Goal: Register for event/course

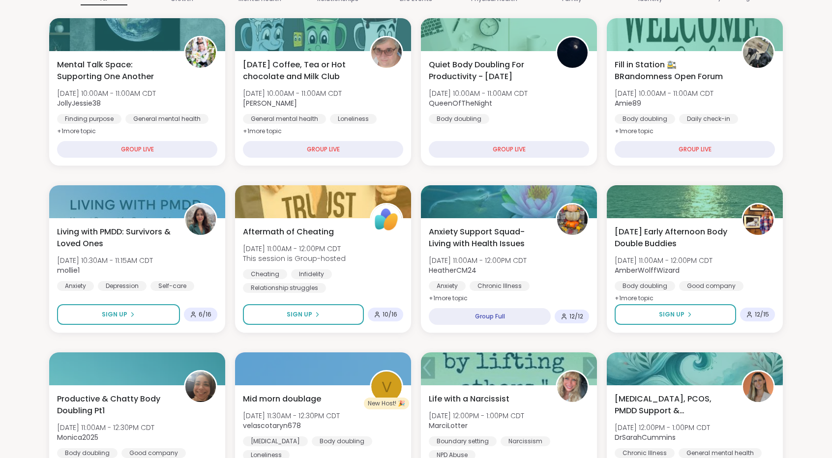
scroll to position [116, 0]
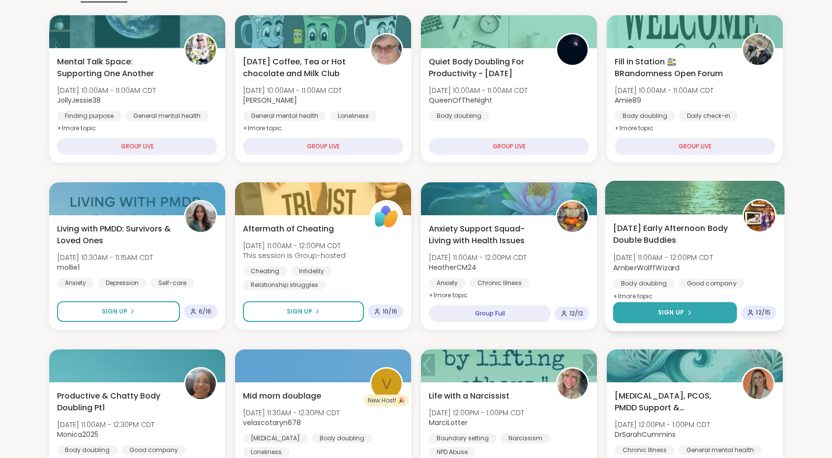
click at [727, 321] on button "Sign Up" at bounding box center [675, 312] width 124 height 21
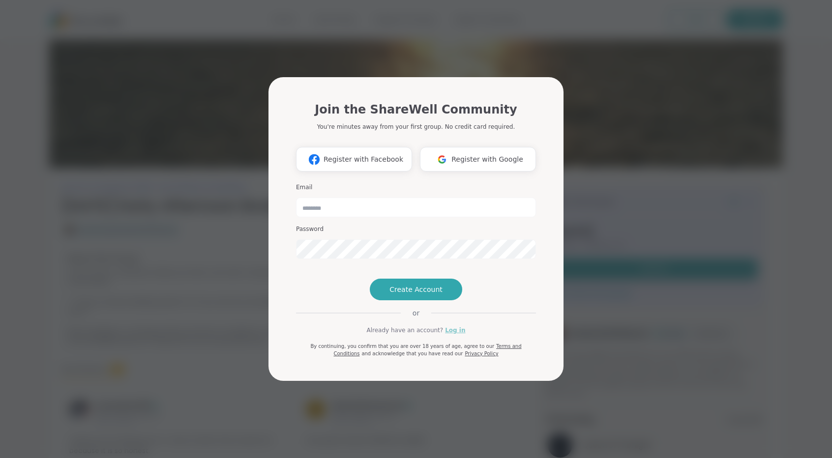
click at [445, 335] on link "Log in" at bounding box center [455, 330] width 20 height 9
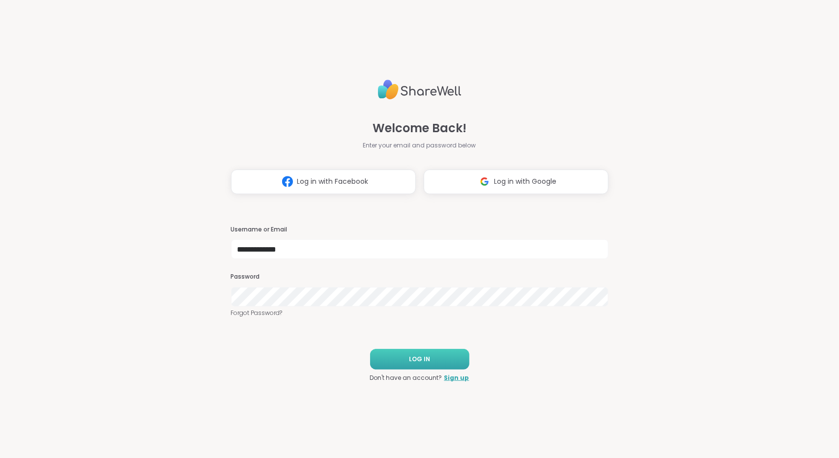
click at [445, 362] on button "LOG IN" at bounding box center [419, 359] width 99 height 21
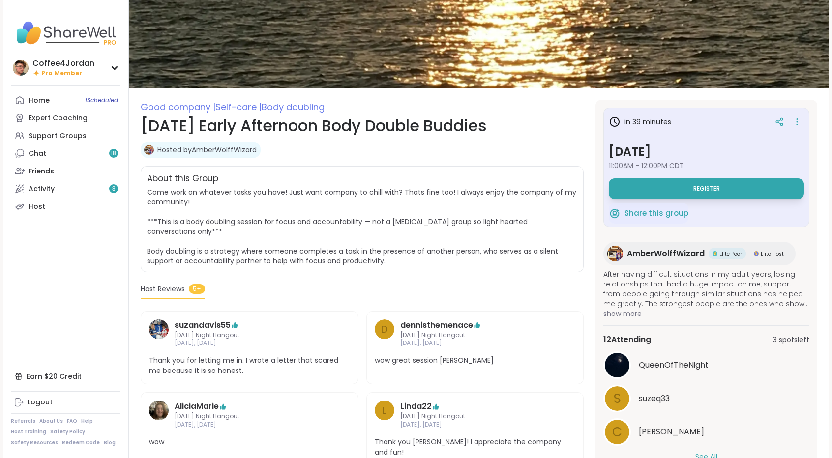
scroll to position [29, 0]
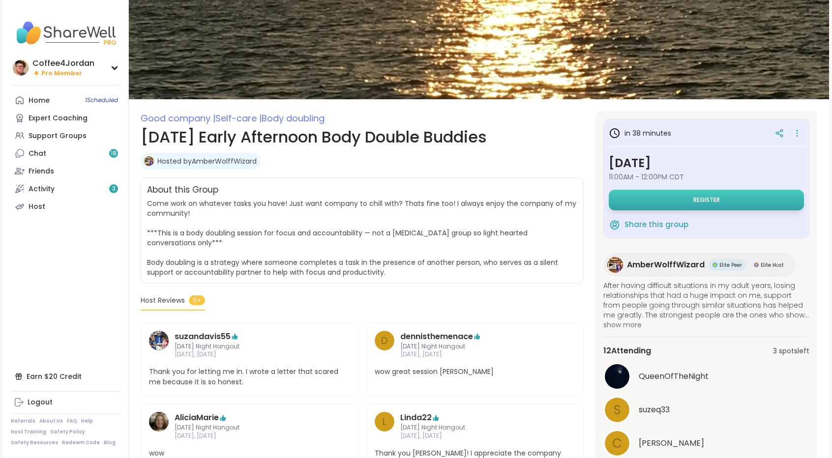
click at [757, 198] on button "Register" at bounding box center [705, 200] width 195 height 21
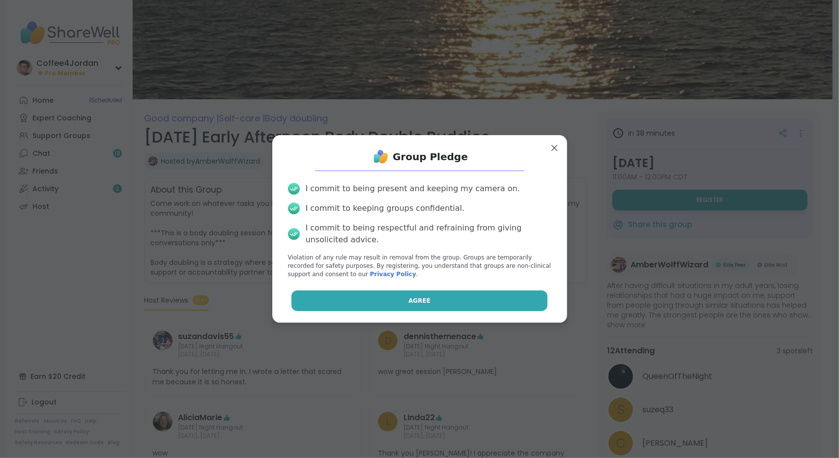
click at [503, 291] on button "Agree" at bounding box center [419, 300] width 256 height 21
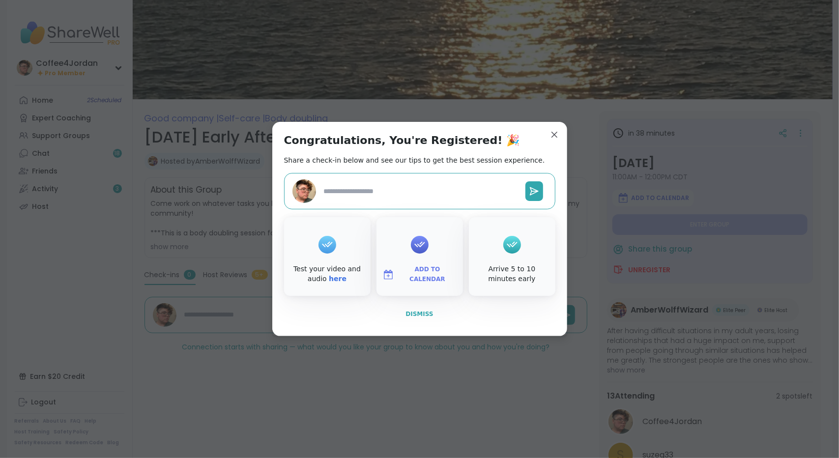
click at [422, 320] on button "Dismiss" at bounding box center [419, 314] width 271 height 21
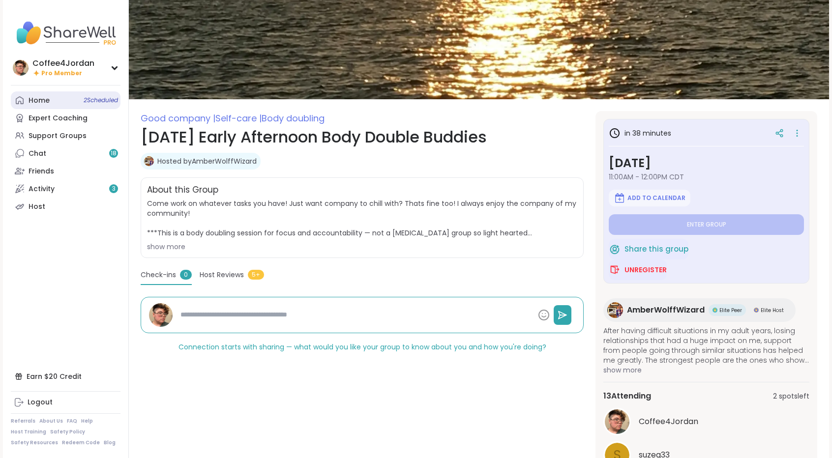
click at [20, 102] on icon at bounding box center [20, 100] width 10 height 10
type textarea "*"
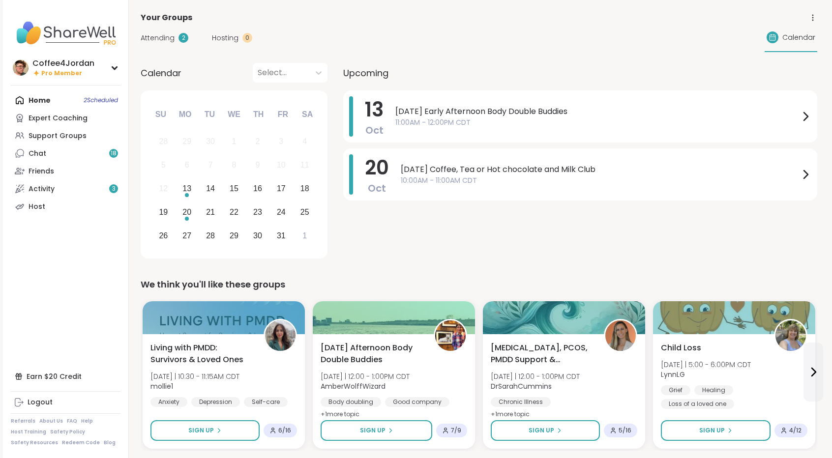
click at [35, 93] on div "Home 2 Scheduled Expert Coaching Support Groups Chat 18 Friends Activity 3 Host" at bounding box center [66, 153] width 110 height 124
click at [36, 97] on div "Home 2 Scheduled Expert Coaching Support Groups Chat 18 Friends Activity 3 Host" at bounding box center [66, 153] width 110 height 124
click at [37, 98] on div "Home 2 Scheduled Expert Coaching Support Groups Chat 18 Friends Activity 3 Host" at bounding box center [66, 153] width 110 height 124
click at [474, 118] on span "11:00AM - 12:00PM CDT" at bounding box center [597, 122] width 404 height 10
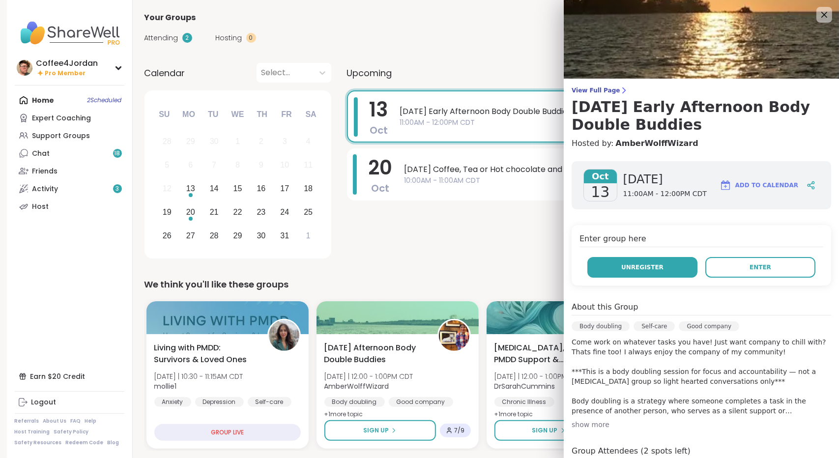
click at [660, 272] on button "Unregister" at bounding box center [642, 267] width 110 height 21
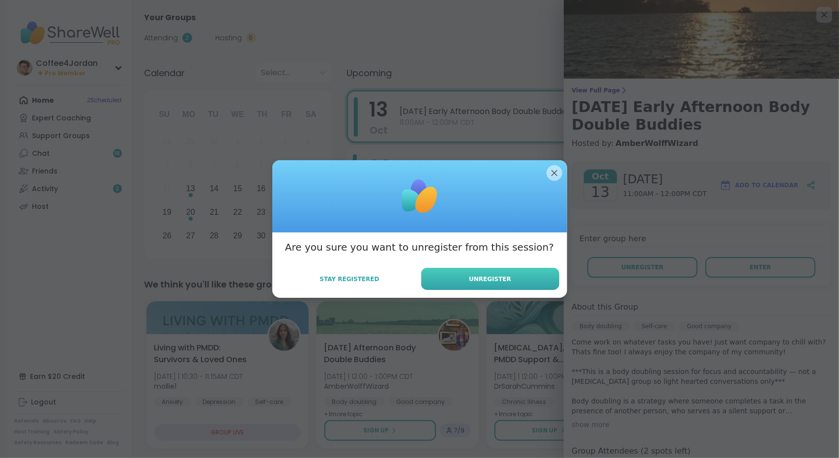
click at [525, 284] on button "Unregister" at bounding box center [490, 279] width 138 height 22
